Goal: Find specific page/section: Find specific page/section

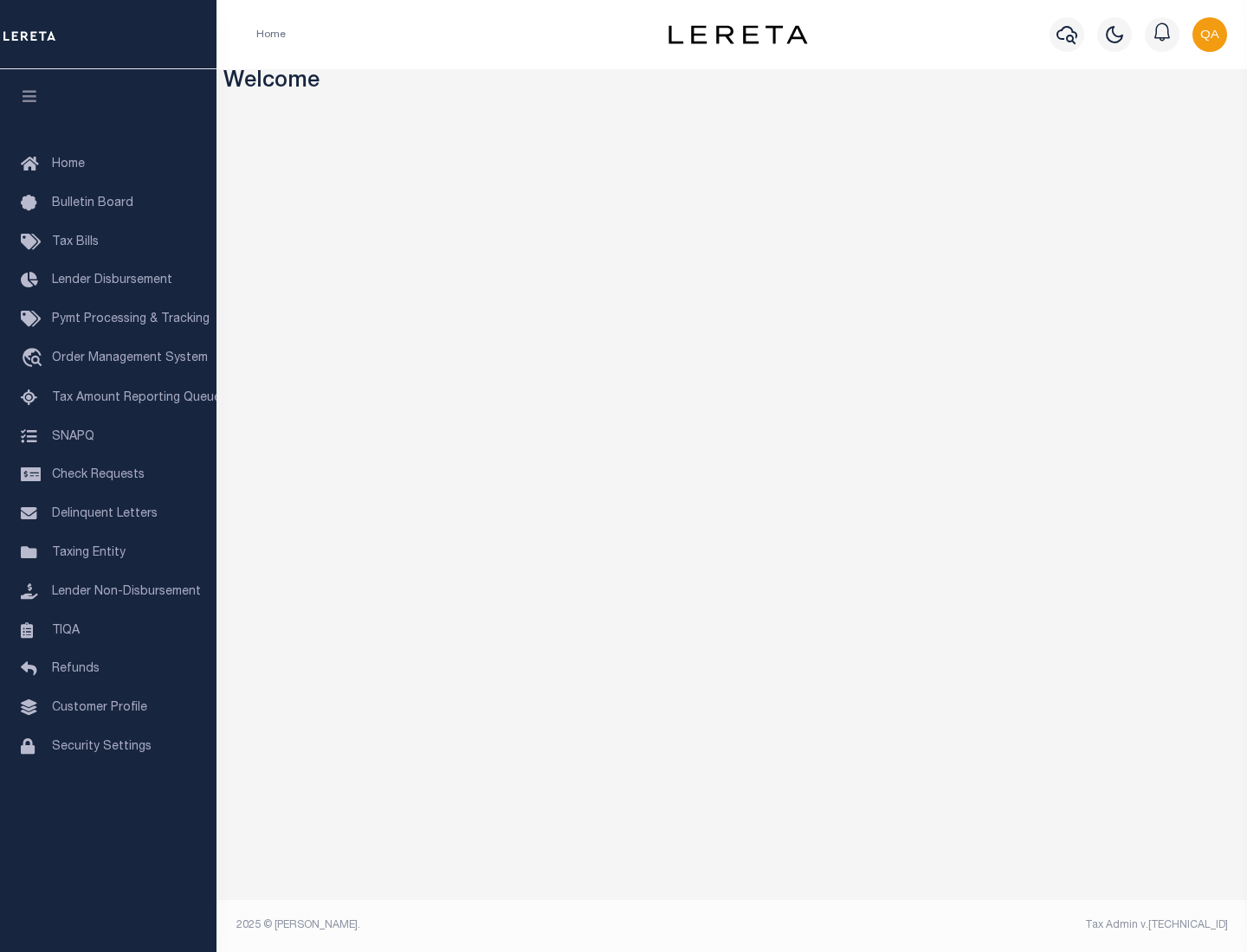
click at [108, 631] on link "TIQA" at bounding box center [108, 632] width 216 height 39
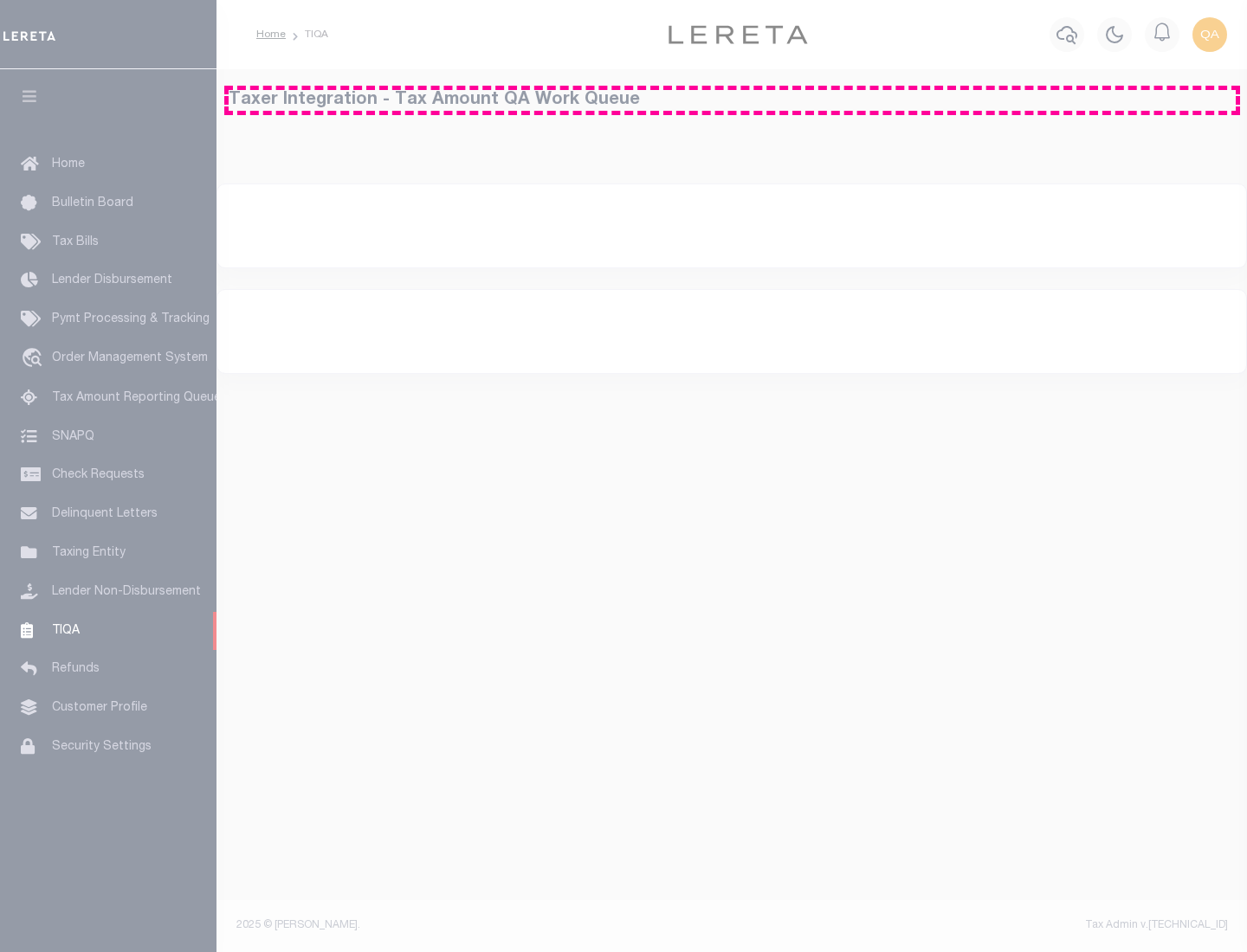
select select "200"
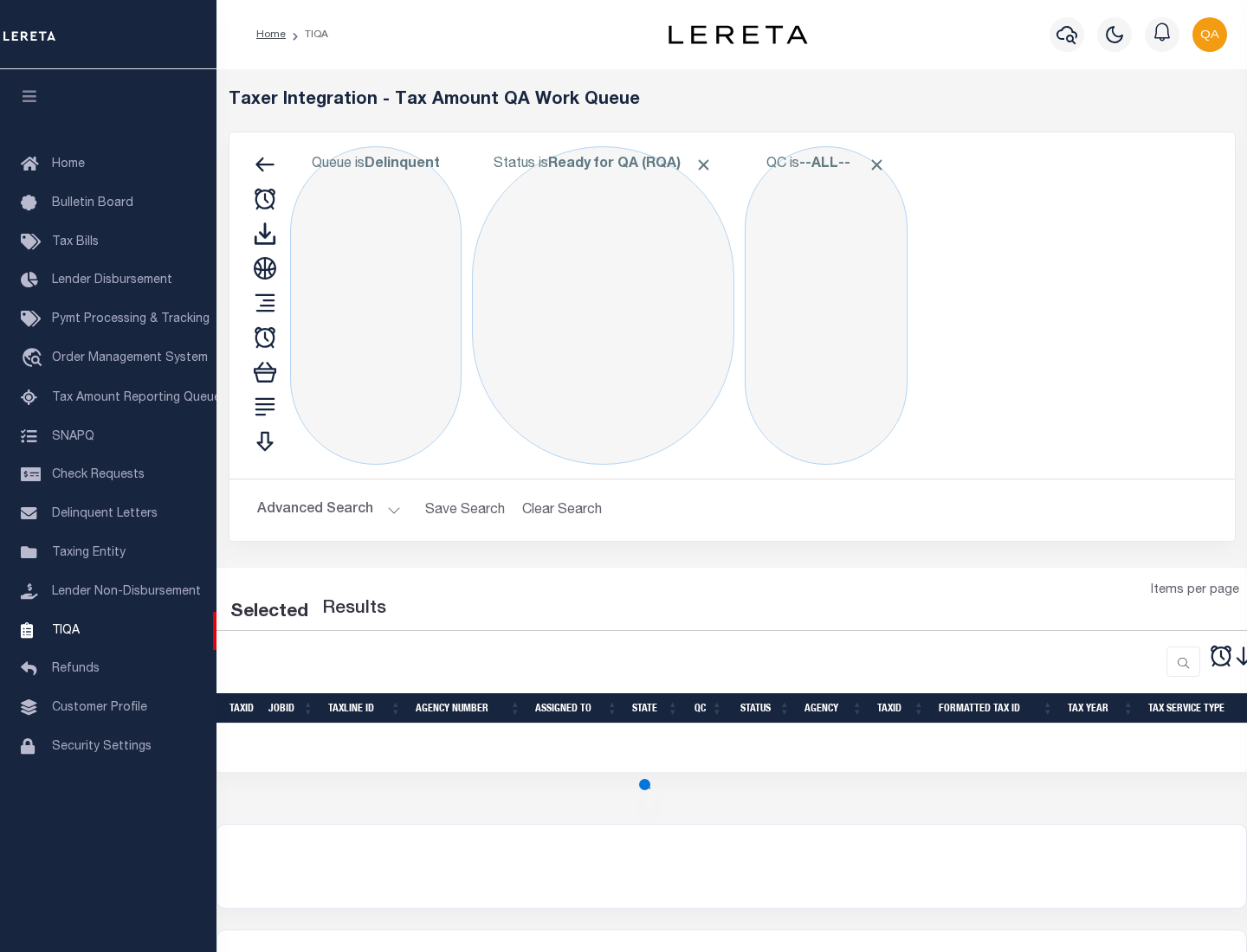
select select "200"
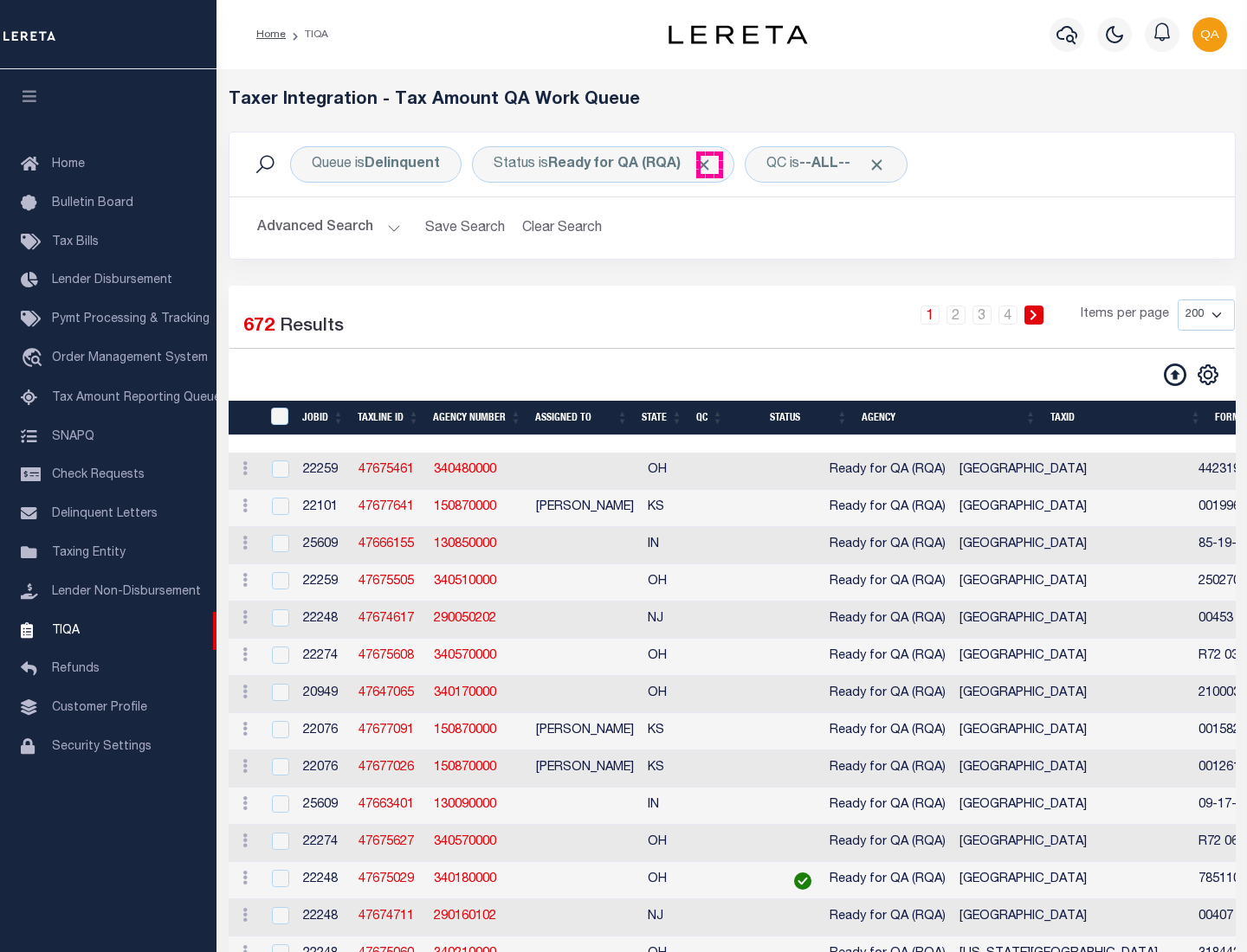
click at [710, 165] on span "Click to Remove" at bounding box center [703, 165] width 18 height 18
